Goal: Task Accomplishment & Management: Complete application form

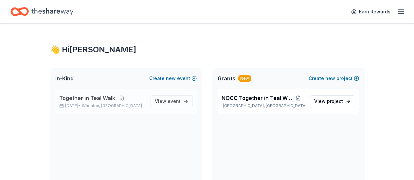
click at [115, 102] on div "Together in Teal Walk Oct 11, 2025 • Wheaton, IL" at bounding box center [102, 101] width 86 height 14
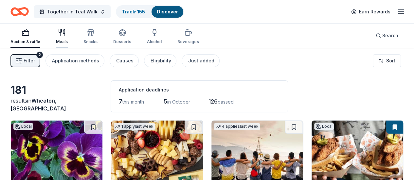
click at [62, 34] on div "button" at bounding box center [62, 33] width 12 height 8
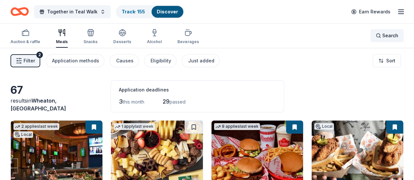
click at [377, 36] on div "Search" at bounding box center [387, 36] width 23 height 8
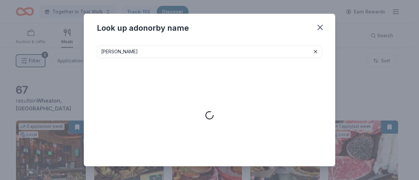
type input "[PERSON_NAME]"
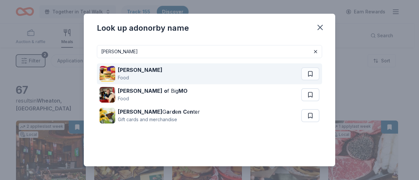
click at [122, 76] on div "Food" at bounding box center [140, 78] width 45 height 8
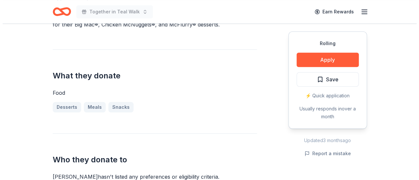
scroll to position [223, 0]
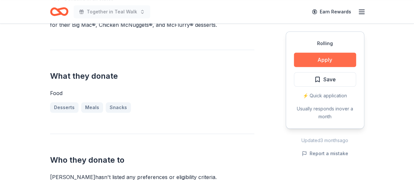
click at [314, 59] on button "Apply" at bounding box center [325, 60] width 62 height 14
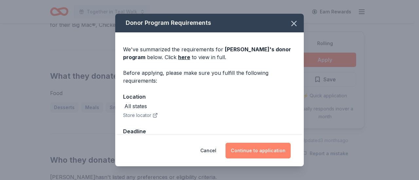
click at [263, 152] on button "Continue to application" at bounding box center [258, 151] width 65 height 16
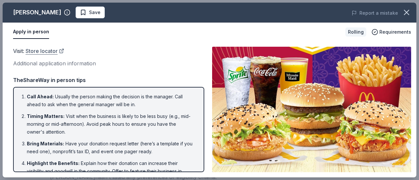
click at [43, 48] on link "Store locator" at bounding box center [45, 51] width 39 height 9
click at [40, 51] on link "Store locator" at bounding box center [45, 51] width 39 height 9
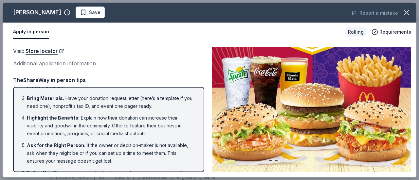
scroll to position [0, 0]
